Goal: Transaction & Acquisition: Purchase product/service

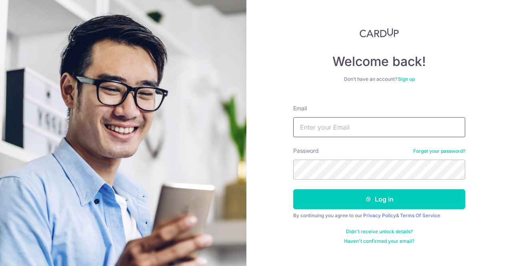
drag, startPoint x: 0, startPoint y: 0, endPoint x: 412, endPoint y: 128, distance: 431.4
click at [412, 130] on input "Email" at bounding box center [379, 127] width 172 height 20
type input "[EMAIL_ADDRESS][DOMAIN_NAME]"
click at [293, 189] on button "Log in" at bounding box center [379, 199] width 172 height 20
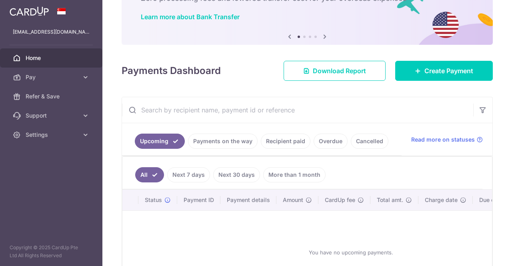
scroll to position [80, 0]
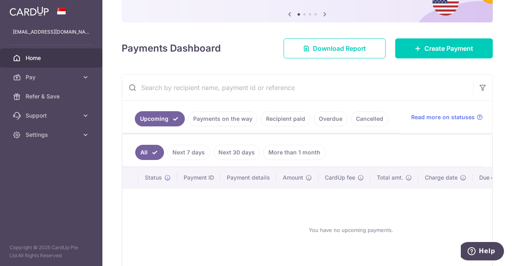
click at [282, 122] on link "Recipient paid" at bounding box center [286, 118] width 50 height 15
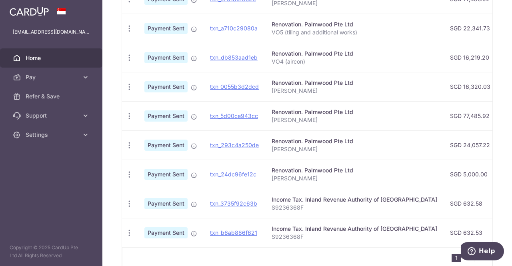
scroll to position [159, 0]
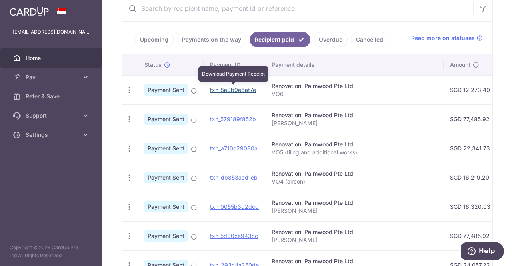
click at [234, 86] on link "txn_8a0b9e6af7e" at bounding box center [233, 89] width 46 height 7
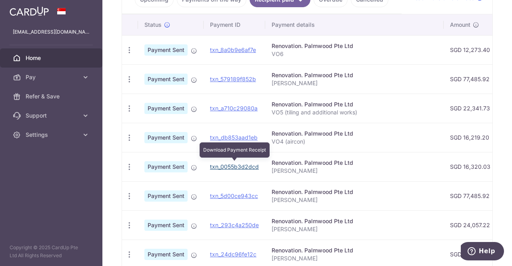
drag, startPoint x: 218, startPoint y: 164, endPoint x: 286, endPoint y: 40, distance: 141.8
click at [218, 164] on link "txn_0055b3d2dcd" at bounding box center [234, 166] width 49 height 7
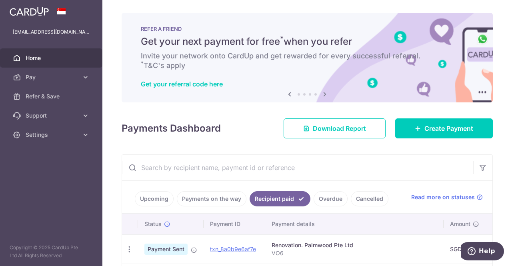
scroll to position [40, 0]
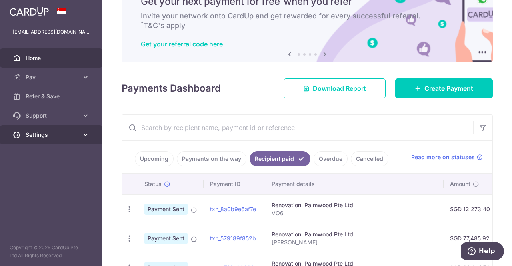
click at [74, 139] on link "Settings" at bounding box center [51, 134] width 102 height 19
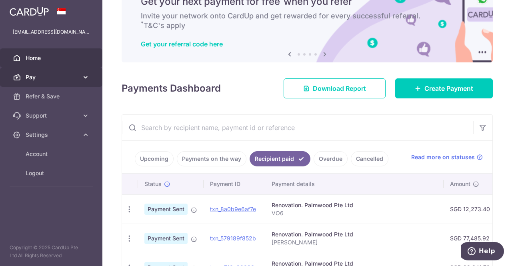
click at [82, 77] on icon at bounding box center [86, 77] width 8 height 8
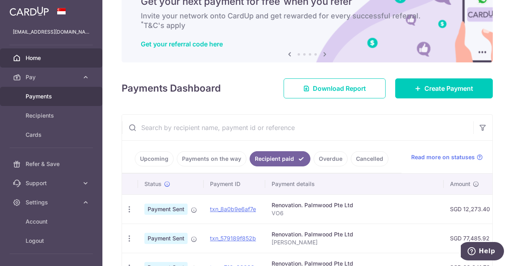
click at [49, 94] on span "Payments" at bounding box center [52, 96] width 53 height 8
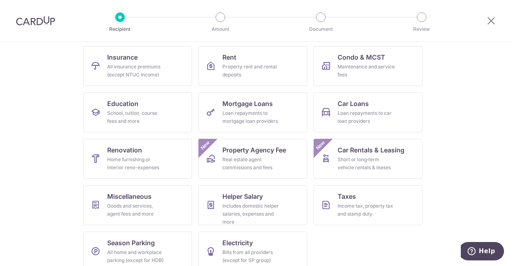
scroll to position [91, 0]
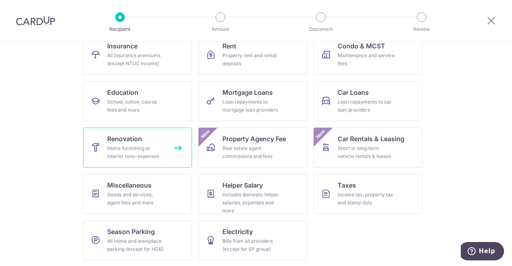
click at [132, 152] on div "Home furnishing or interior reno-expenses" at bounding box center [136, 152] width 58 height 16
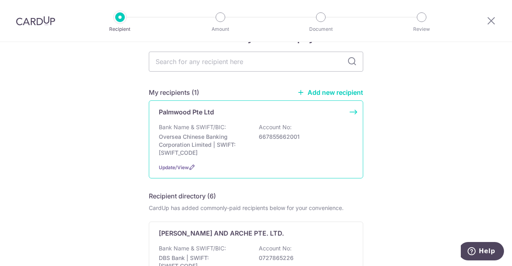
scroll to position [40, 0]
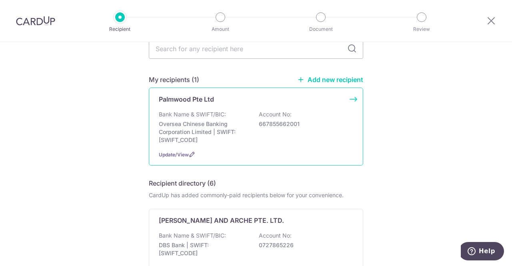
click at [186, 112] on p "Bank Name & SWIFT/BIC:" at bounding box center [192, 114] width 67 height 8
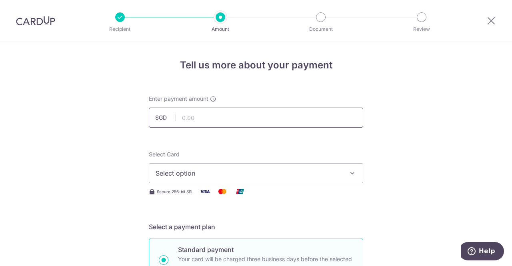
click at [242, 115] on input "text" at bounding box center [256, 118] width 214 height 20
click at [230, 122] on input "text" at bounding box center [256, 118] width 214 height 20
type input "16,621.41"
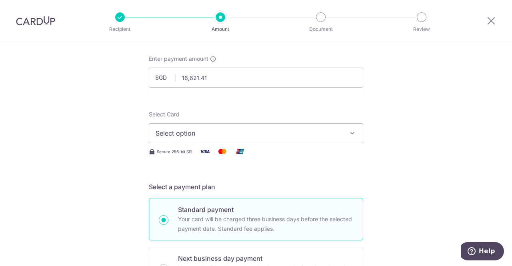
click at [186, 137] on span "Select option" at bounding box center [249, 133] width 186 height 10
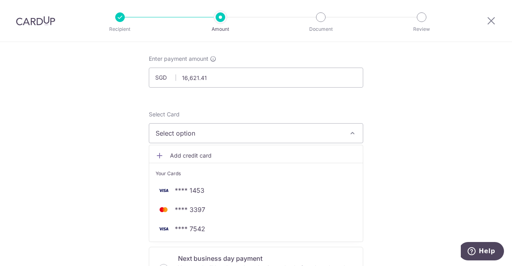
scroll to position [80, 0]
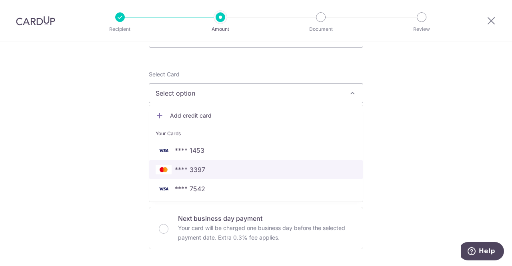
click at [175, 168] on span "**** 3397" at bounding box center [190, 170] width 30 height 10
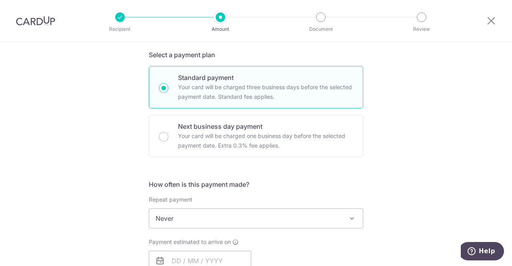
scroll to position [240, 0]
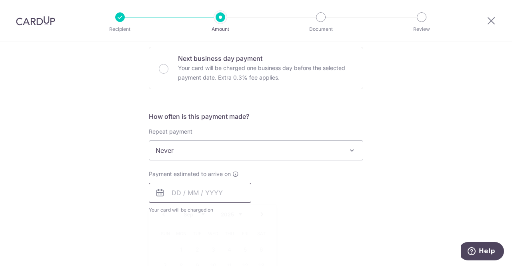
click at [200, 194] on input "text" at bounding box center [200, 193] width 102 height 20
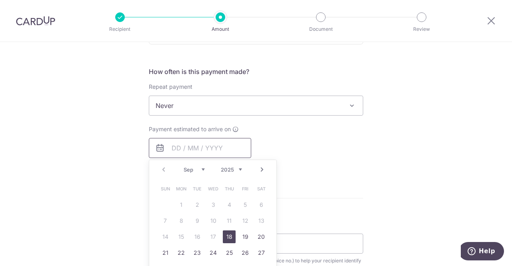
scroll to position [320, 0]
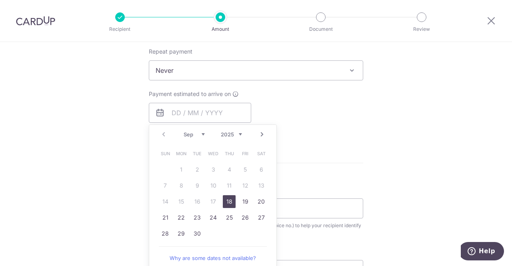
click at [228, 201] on link "18" at bounding box center [229, 201] width 13 height 13
type input "[DATE]"
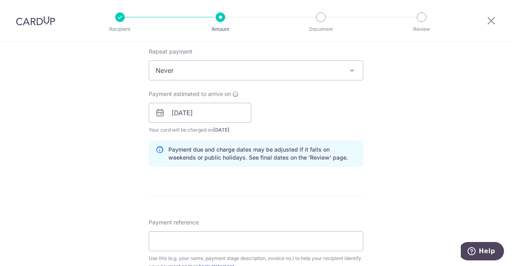
click at [424, 119] on div "Tell us more about your payment Enter payment amount SGD 16,621.41 16621.41 Sel…" at bounding box center [256, 127] width 512 height 810
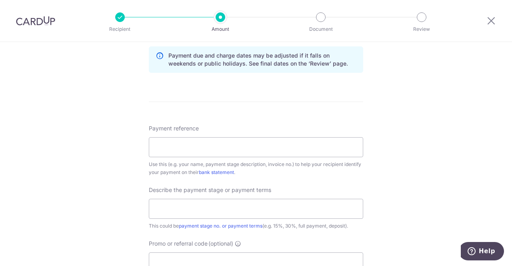
scroll to position [400, 0]
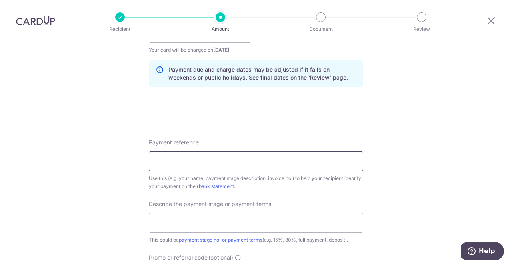
click at [220, 160] on input "Payment reference" at bounding box center [256, 161] width 214 height 20
type input "[PERSON_NAME]"
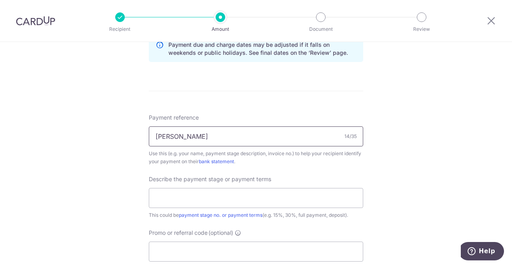
scroll to position [480, 0]
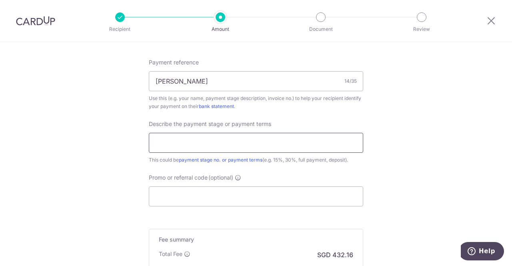
click at [219, 145] on input "text" at bounding box center [256, 143] width 214 height 20
type input "VO3R1 and VO4R2"
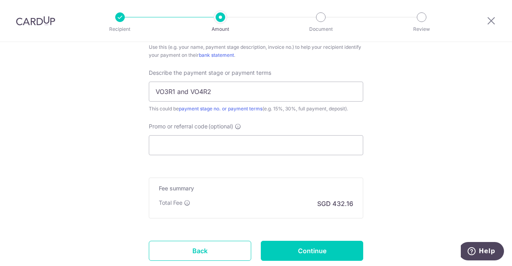
scroll to position [560, 0]
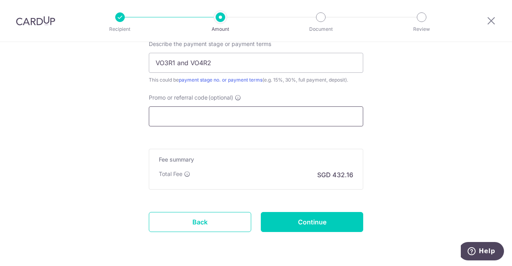
click at [274, 117] on input "Promo or referral code (optional)" at bounding box center [256, 116] width 214 height 20
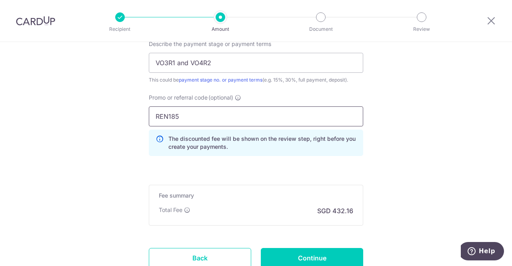
type input "REN185"
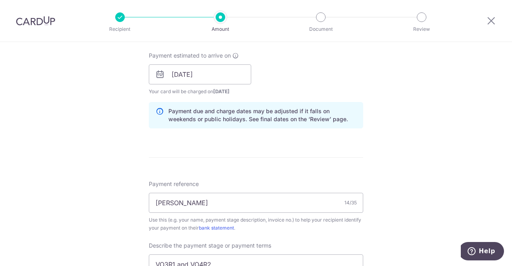
scroll to position [620, 0]
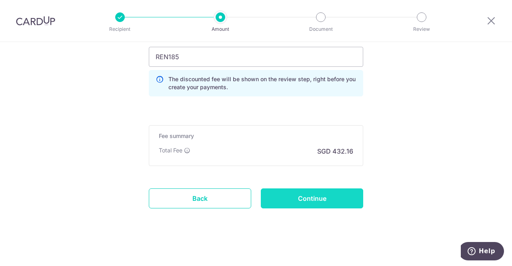
click at [287, 199] on input "Continue" at bounding box center [312, 198] width 102 height 20
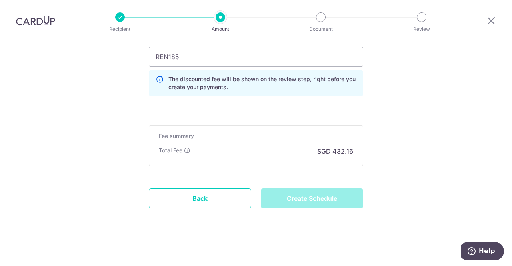
type input "Create Schedule"
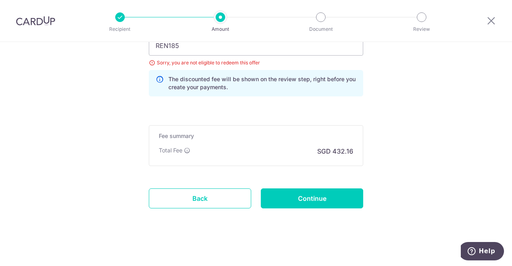
scroll to position [591, 0]
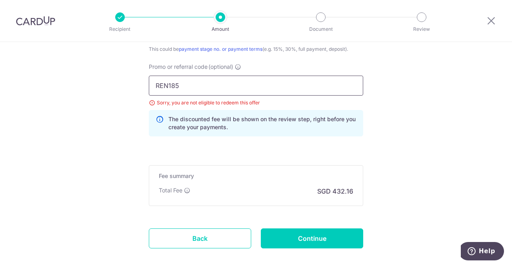
click at [202, 89] on input "REN185" at bounding box center [256, 86] width 214 height 20
paste input "O25ONE"
type input "RENO25ONE"
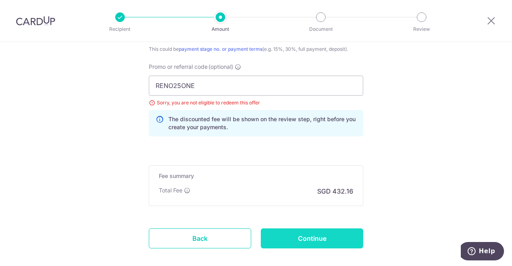
click at [307, 235] on input "Continue" at bounding box center [312, 238] width 102 height 20
type input "Update Schedule"
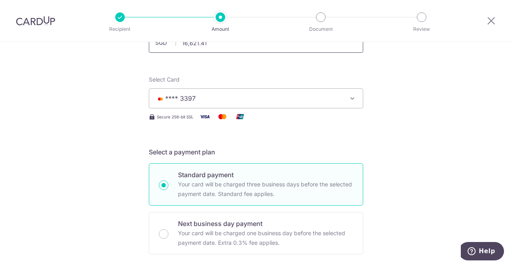
scroll to position [80, 0]
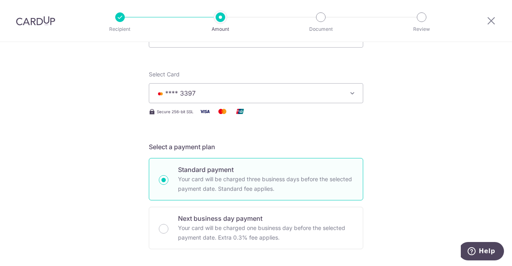
click at [237, 93] on span "**** 3397" at bounding box center [249, 93] width 186 height 10
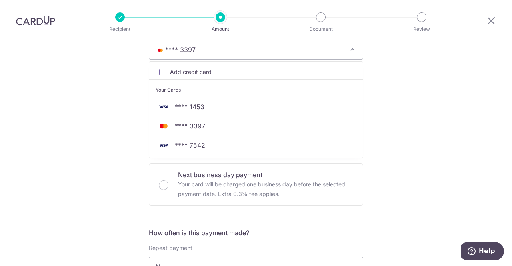
scroll to position [111, 0]
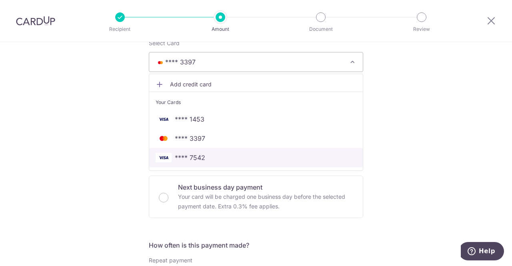
click at [183, 156] on span "**** 7542" at bounding box center [190, 158] width 30 height 10
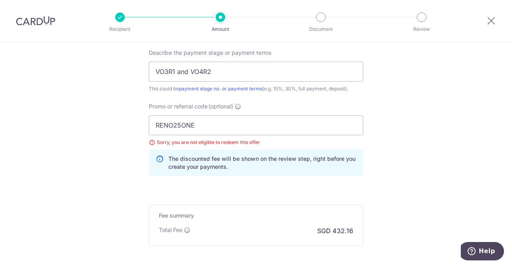
scroll to position [591, 0]
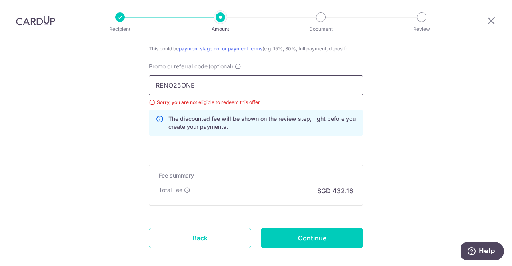
click at [221, 78] on input "RENO25ONE" at bounding box center [256, 85] width 214 height 20
type input "MILELION"
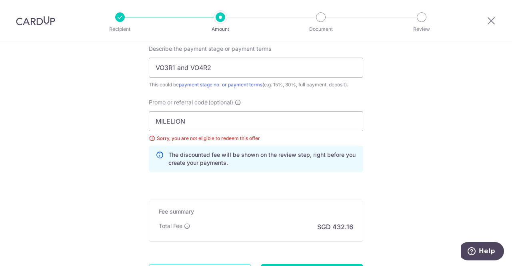
scroll to position [631, 0]
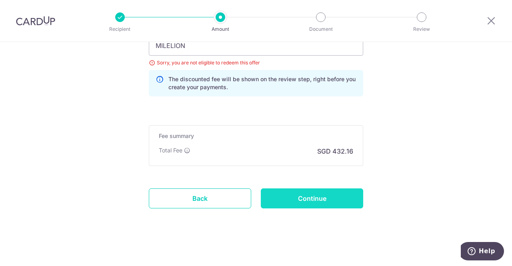
click at [292, 196] on input "Continue" at bounding box center [312, 198] width 102 height 20
type input "Update Schedule"
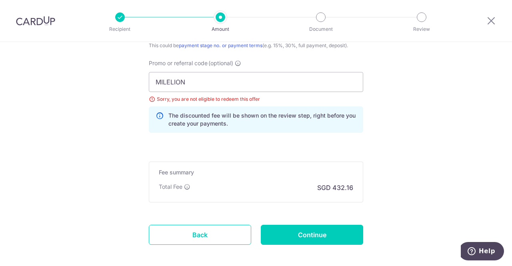
scroll to position [591, 0]
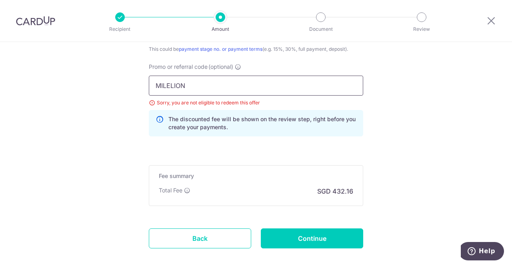
click at [212, 84] on input "MILELION" at bounding box center [256, 86] width 214 height 20
type input "OFF225"
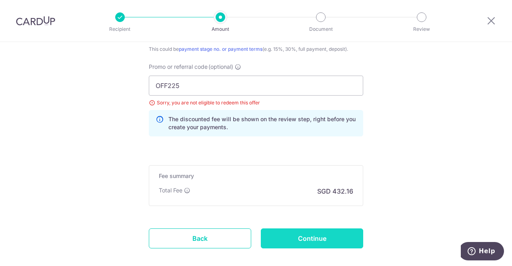
click at [335, 228] on input "Continue" at bounding box center [312, 238] width 102 height 20
type input "Update Schedule"
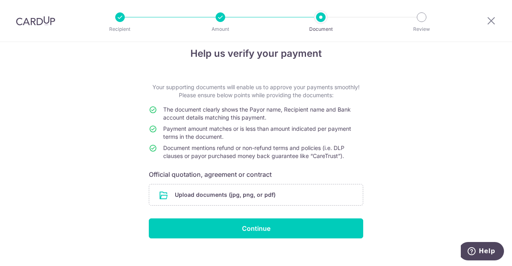
scroll to position [21, 0]
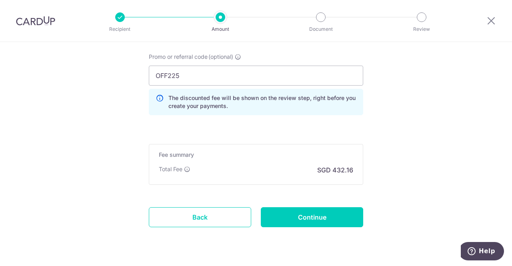
scroll to position [620, 0]
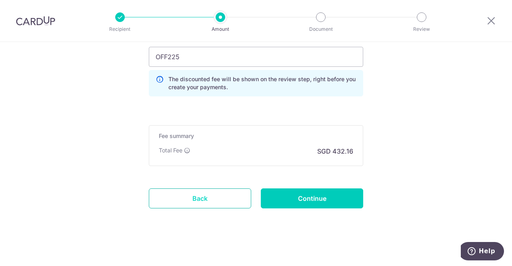
click at [202, 194] on link "Back" at bounding box center [200, 198] width 102 height 20
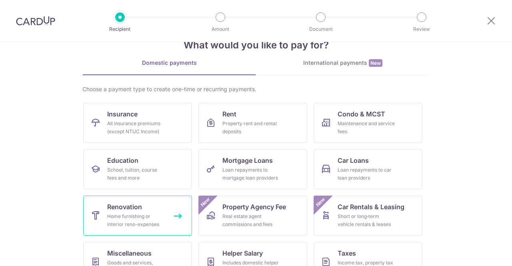
scroll to position [40, 0]
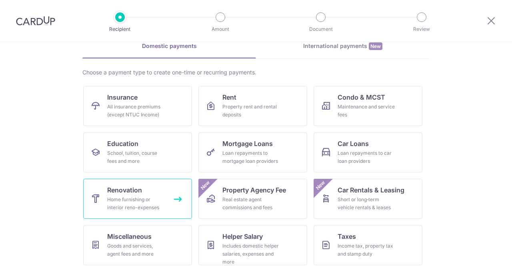
click at [151, 198] on div "Home furnishing or interior reno-expenses" at bounding box center [136, 204] width 58 height 16
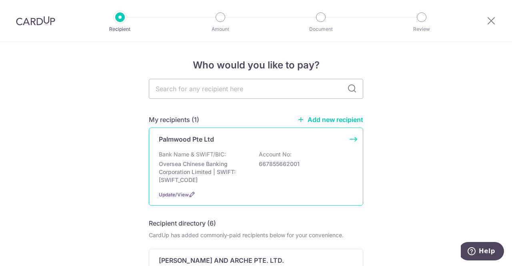
click at [214, 166] on p "Oversea Chinese Banking Corporation Limited | SWIFT: [SWIFT_CODE]" at bounding box center [204, 172] width 90 height 24
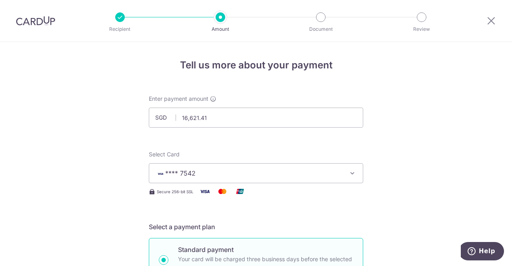
click at [225, 174] on span "**** 7542" at bounding box center [249, 173] width 186 height 10
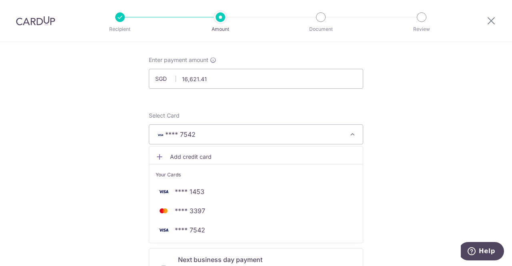
scroll to position [80, 0]
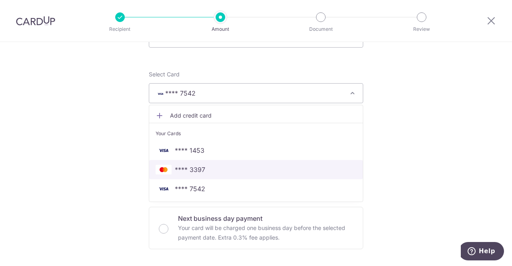
click at [191, 164] on link "**** 3397" at bounding box center [256, 169] width 214 height 19
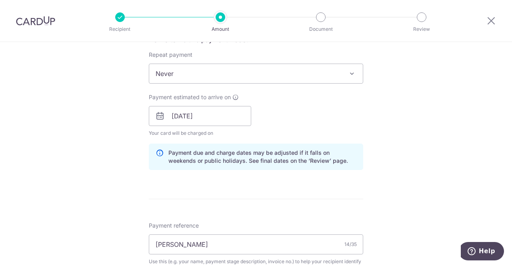
scroll to position [320, 0]
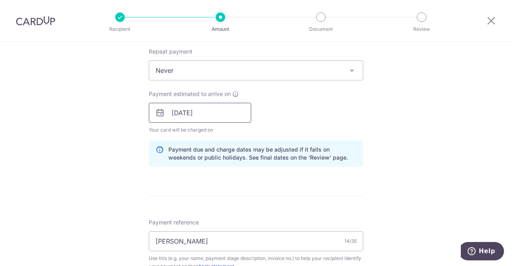
click at [204, 114] on input "18/09/2025" at bounding box center [200, 113] width 102 height 20
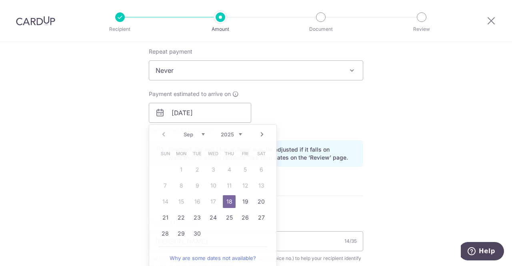
click at [418, 100] on div "Tell us more about your payment Enter payment amount SGD 16,621.41 16621.41 Sel…" at bounding box center [256, 145] width 512 height 846
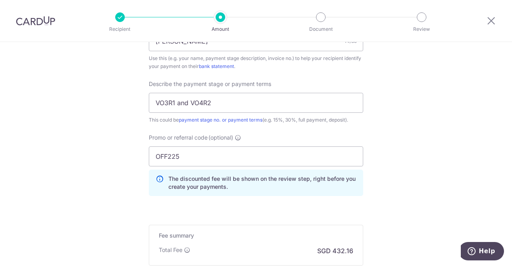
scroll to position [600, 0]
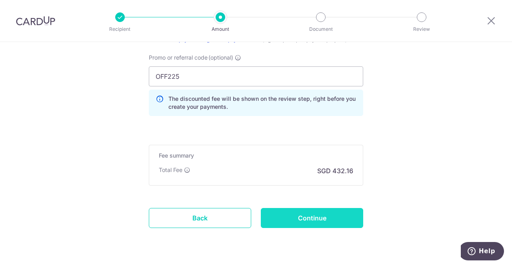
click at [322, 213] on input "Continue" at bounding box center [312, 218] width 102 height 20
type input "Update Schedule"
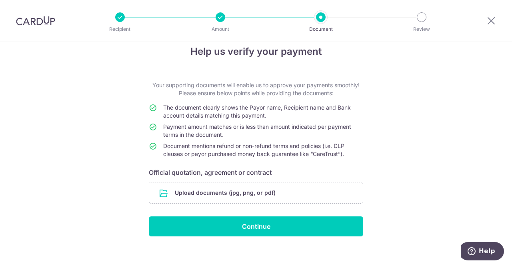
scroll to position [21, 0]
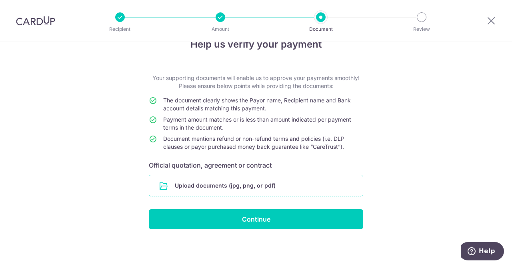
click at [262, 181] on input "file" at bounding box center [256, 185] width 214 height 21
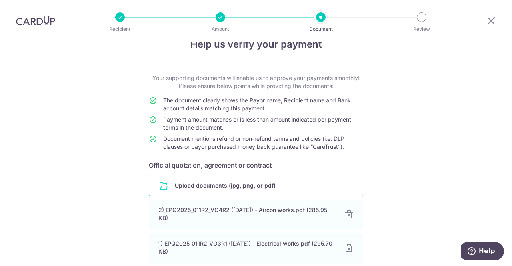
scroll to position [91, 0]
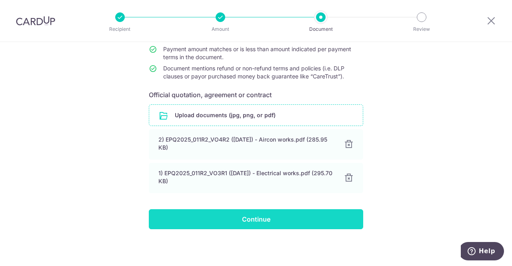
click at [216, 220] on input "Continue" at bounding box center [256, 219] width 214 height 20
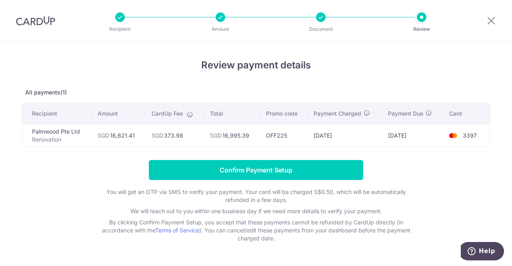
scroll to position [22, 0]
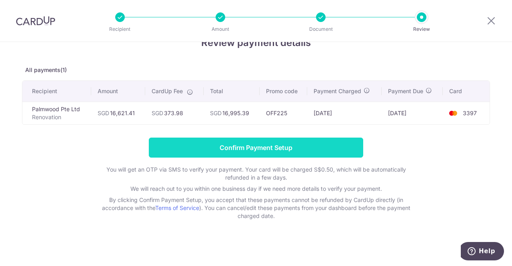
click at [279, 152] on input "Confirm Payment Setup" at bounding box center [256, 148] width 214 height 20
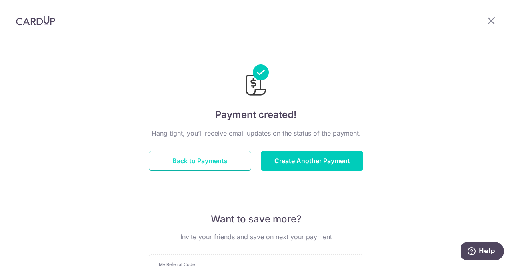
click at [178, 162] on button "Back to Payments" at bounding box center [200, 161] width 102 height 20
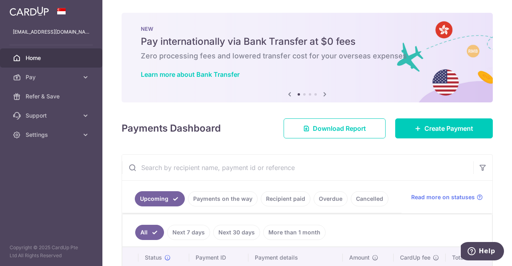
scroll to position [72, 0]
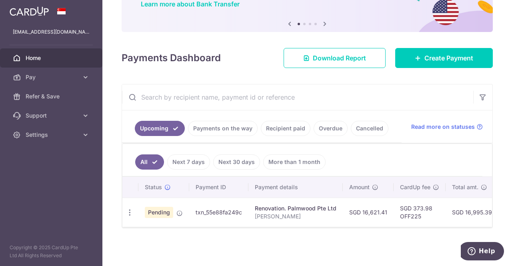
click at [291, 208] on div "Renovation. Palmwood Pte Ltd" at bounding box center [296, 208] width 82 height 8
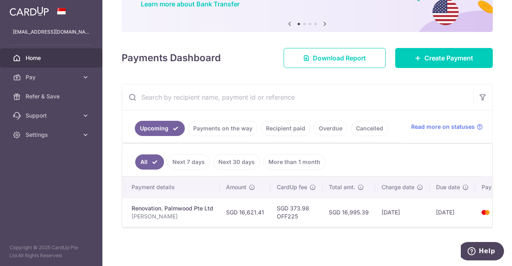
scroll to position [0, 165]
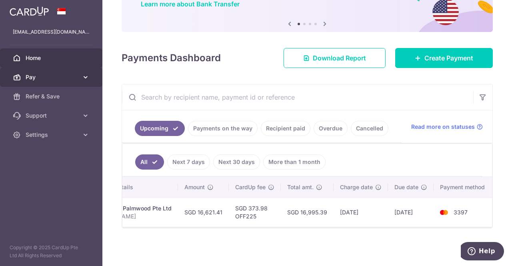
click at [55, 79] on span "Pay" at bounding box center [52, 77] width 53 height 8
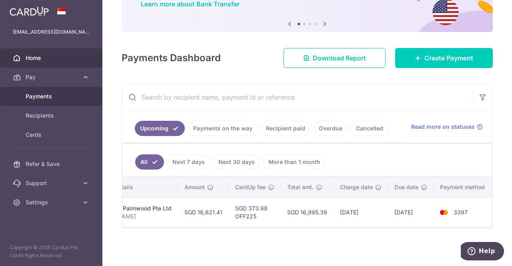
click at [59, 98] on span "Payments" at bounding box center [52, 96] width 53 height 8
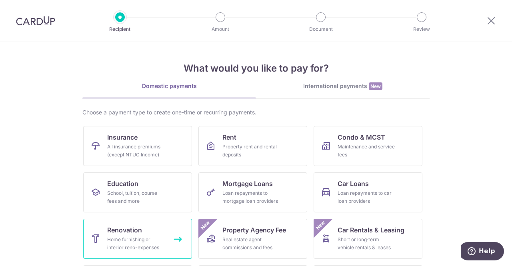
click at [94, 225] on link "Renovation Home furnishing or interior reno-expenses" at bounding box center [137, 239] width 109 height 40
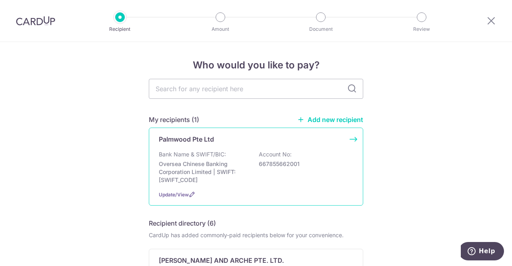
click at [220, 155] on p "Bank Name & SWIFT/BIC:" at bounding box center [192, 154] width 67 height 8
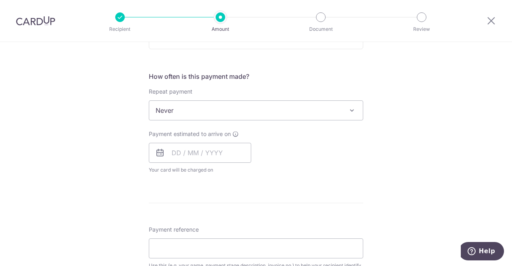
scroll to position [80, 0]
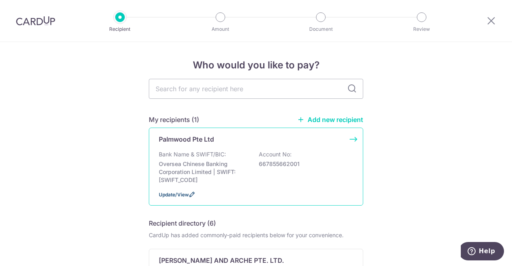
click at [166, 194] on span "Update/View" at bounding box center [174, 195] width 30 height 6
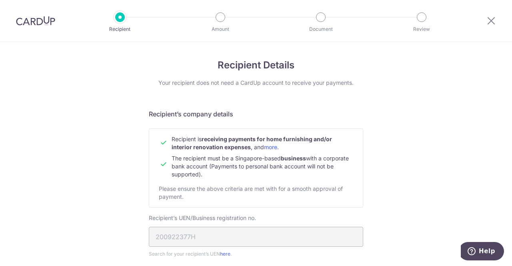
click at [40, 24] on img at bounding box center [35, 21] width 39 height 10
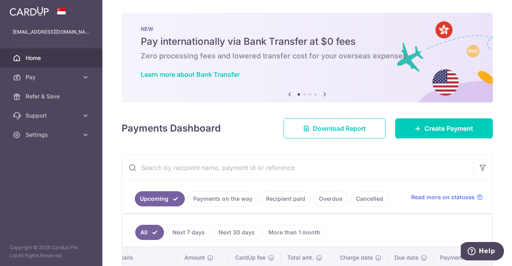
click at [245, 20] on div "NEW Pay internationally via Bank Transfer at $0 fees Zero processing fees and l…" at bounding box center [307, 53] width 371 height 80
click at [80, 133] on link "Settings" at bounding box center [51, 134] width 102 height 19
click at [26, 172] on span "Logout" at bounding box center [52, 173] width 53 height 8
